Goal: Task Accomplishment & Management: Use online tool/utility

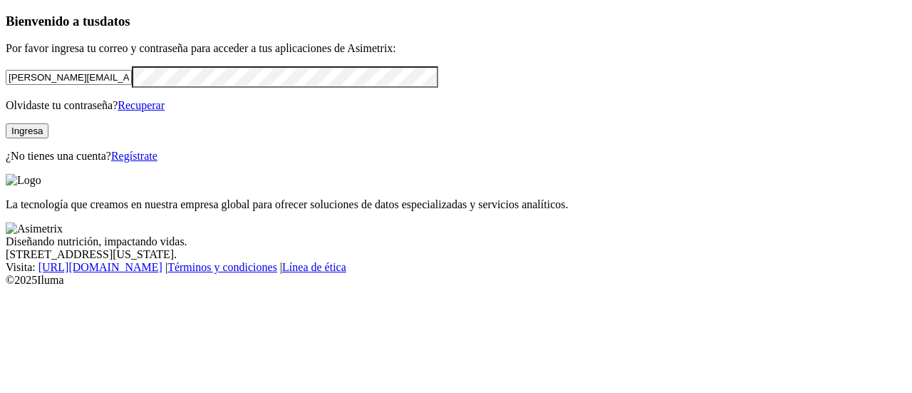
click at [132, 85] on input "[PERSON_NAME][EMAIL_ADDRESS][PERSON_NAME][DOMAIN_NAME]" at bounding box center [69, 77] width 126 height 15
type input "[PERSON_NAME][EMAIL_ADDRESS][PERSON_NAME][DOMAIN_NAME]"
click at [48, 138] on button "Ingresa" at bounding box center [27, 130] width 43 height 15
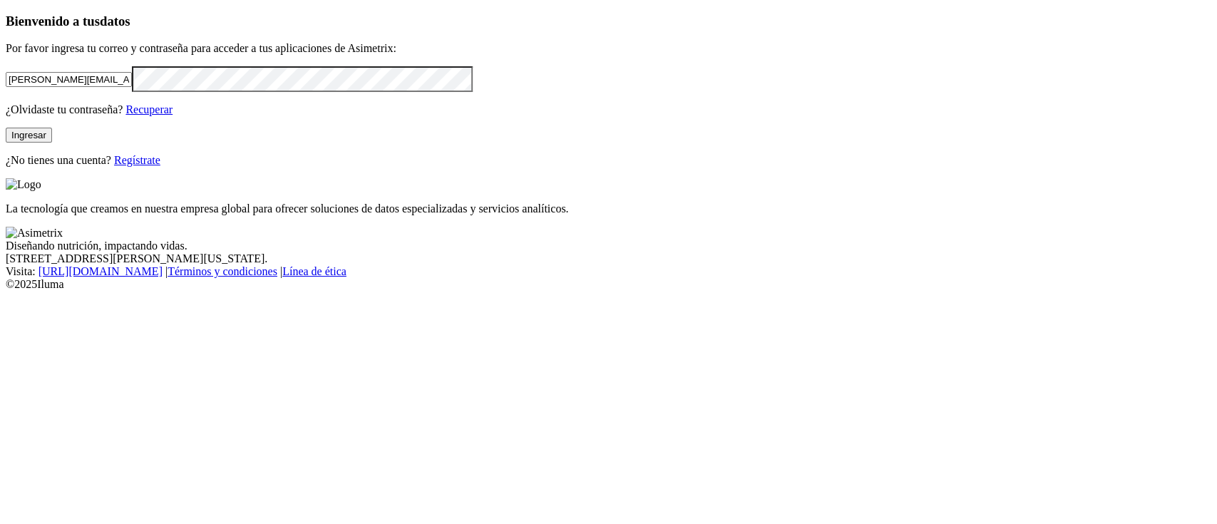
drag, startPoint x: 875, startPoint y: 6, endPoint x: 625, endPoint y: 143, distance: 285.2
click at [625, 178] on div "La tecnología que creamos en nuestra empresa global para ofrecer soluciones de …" at bounding box center [608, 196] width 1205 height 37
click at [132, 87] on input "[PERSON_NAME][EMAIL_ADDRESS][PERSON_NAME][DOMAIN_NAME]" at bounding box center [69, 79] width 126 height 15
type input "[PERSON_NAME][EMAIL_ADDRESS][PERSON_NAME][DOMAIN_NAME]"
click at [52, 143] on button "Ingresar" at bounding box center [29, 135] width 46 height 15
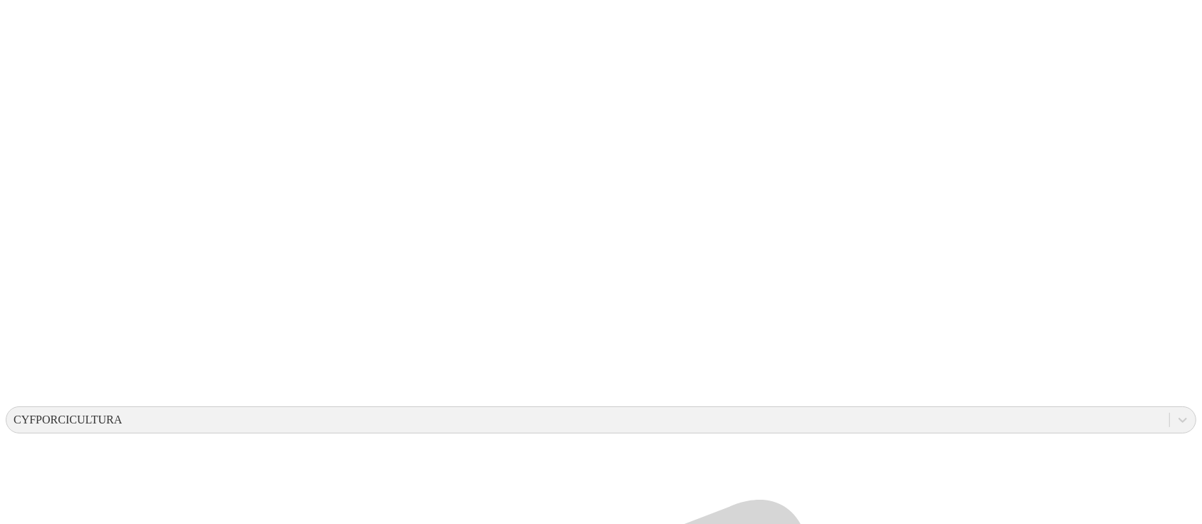
scroll to position [185, 0]
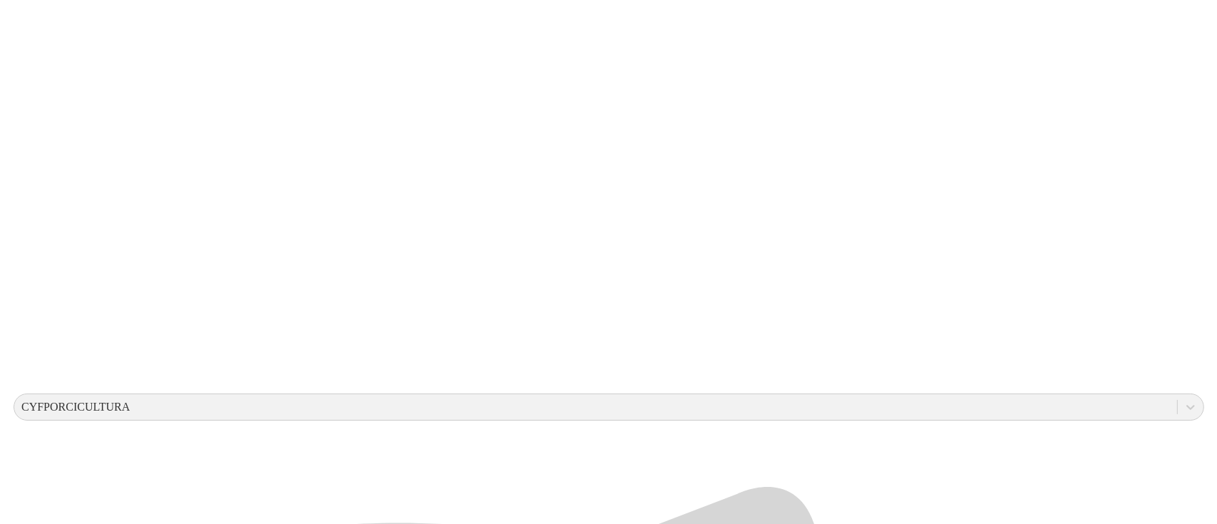
scroll to position [0, 0]
